Goal: Task Accomplishment & Management: Complete application form

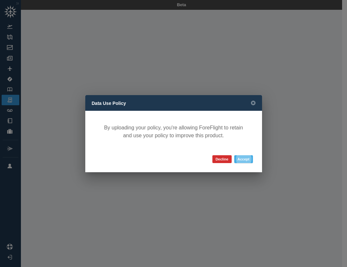
click at [243, 159] on button "Accept" at bounding box center [243, 159] width 19 height 8
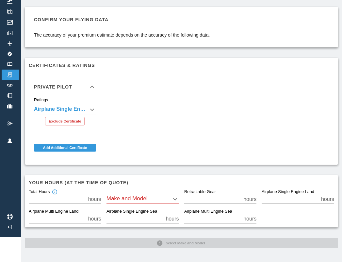
scroll to position [25, 0]
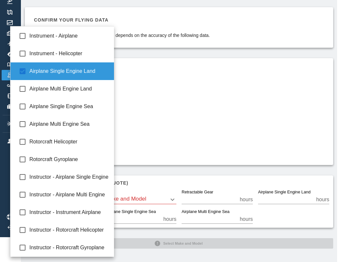
click at [94, 109] on body "**********" at bounding box center [171, 106] width 342 height 262
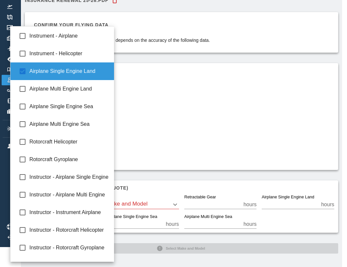
click at [212, 112] on div at bounding box center [173, 133] width 347 height 267
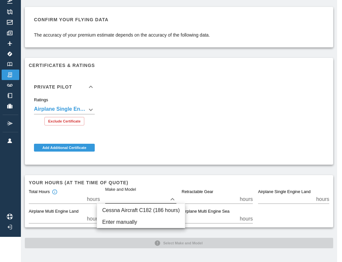
scroll to position [25, 2]
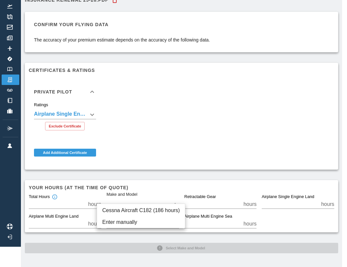
click at [129, 200] on body "**********" at bounding box center [173, 113] width 347 height 267
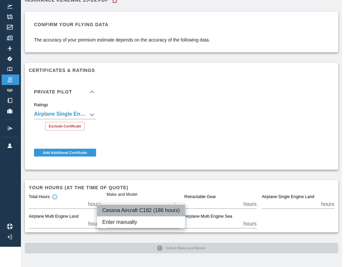
click at [135, 204] on li "Cessna Aircraft C182 (186 hours)" at bounding box center [141, 210] width 88 height 12
type input "****"
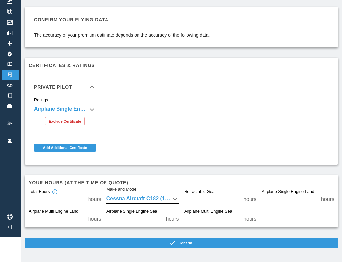
scroll to position [25, 2]
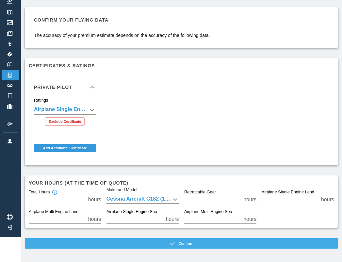
click at [185, 243] on button "Confirm" at bounding box center [181, 243] width 313 height 10
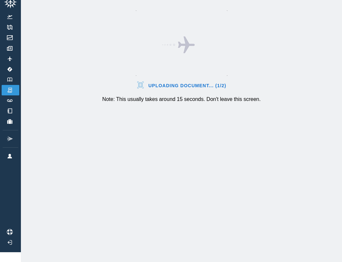
scroll to position [15, 2]
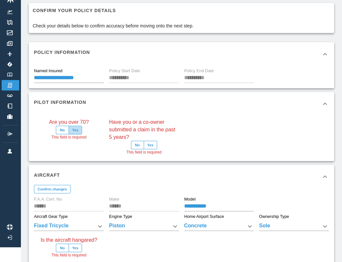
click at [74, 127] on button "Yes" at bounding box center [75, 130] width 13 height 8
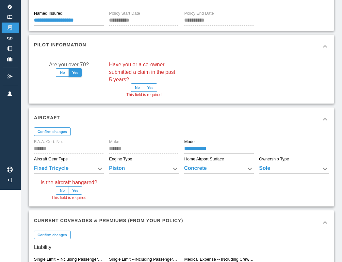
scroll to position [72, 1]
click at [74, 190] on button "Yes" at bounding box center [75, 190] width 13 height 8
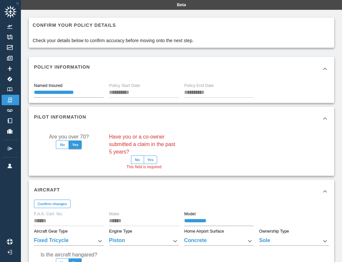
scroll to position [0, 1]
click at [139, 158] on button "No" at bounding box center [137, 159] width 13 height 8
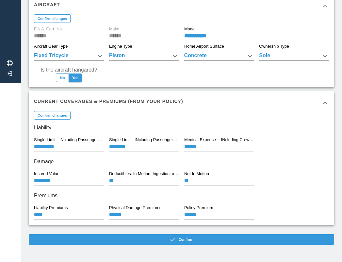
scroll to position [178, 1]
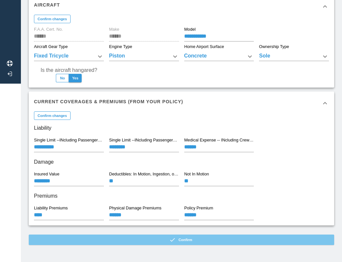
click at [203, 241] on button "Confirm" at bounding box center [181, 240] width 305 height 10
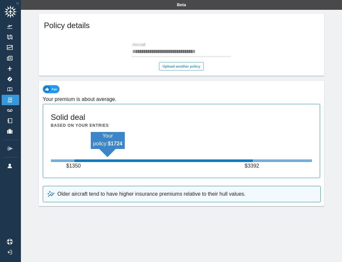
scroll to position [0, 1]
click at [9, 28] on img at bounding box center [9, 27] width 7 height 4
